Goal: Navigation & Orientation: Find specific page/section

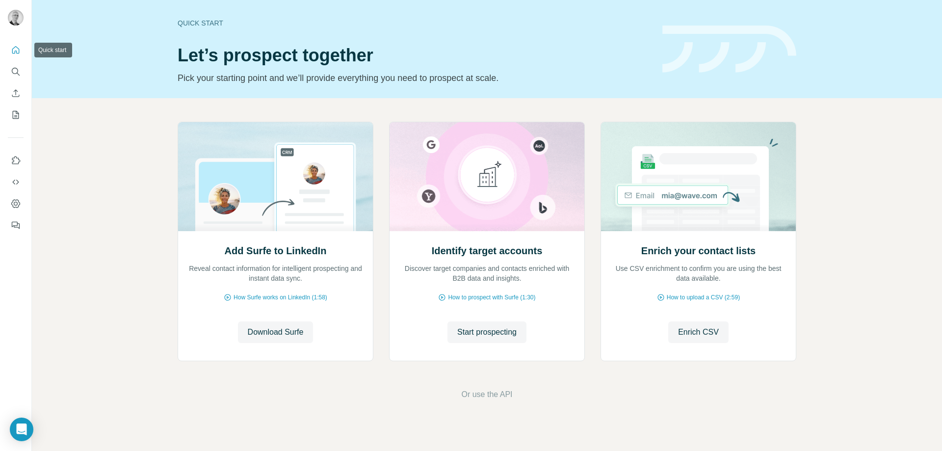
click at [14, 48] on icon "Quick start" at bounding box center [16, 50] width 10 height 10
click at [14, 89] on icon "Enrich CSV" at bounding box center [16, 93] width 10 height 10
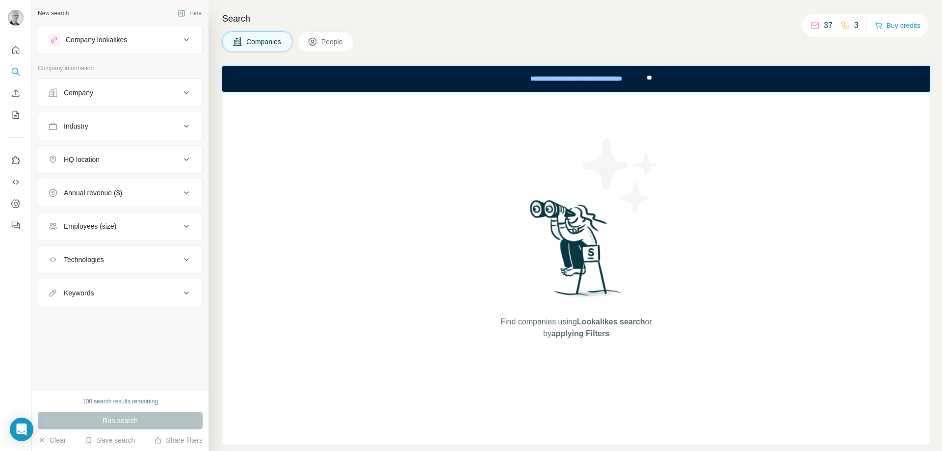
click at [322, 45] on button "People" at bounding box center [325, 41] width 57 height 21
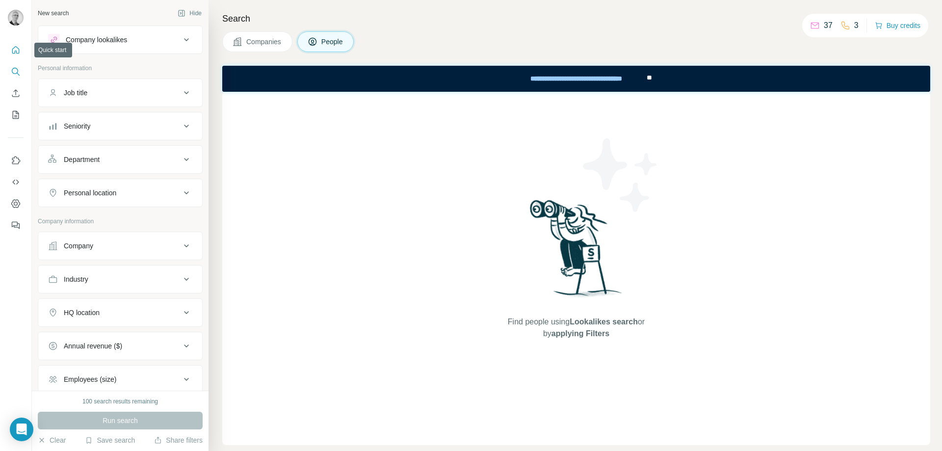
click at [14, 52] on icon "Quick start" at bounding box center [16, 50] width 10 height 10
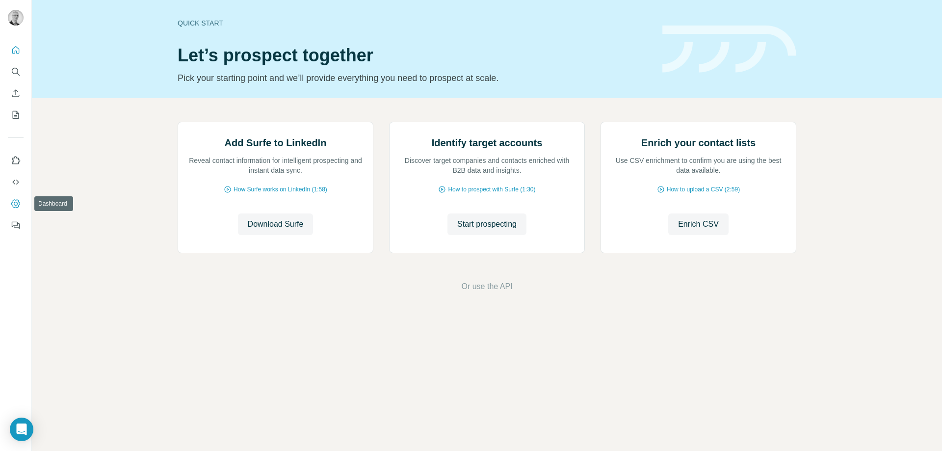
click at [19, 200] on icon "Dashboard" at bounding box center [16, 204] width 10 height 10
